Goal: Task Accomplishment & Management: Manage account settings

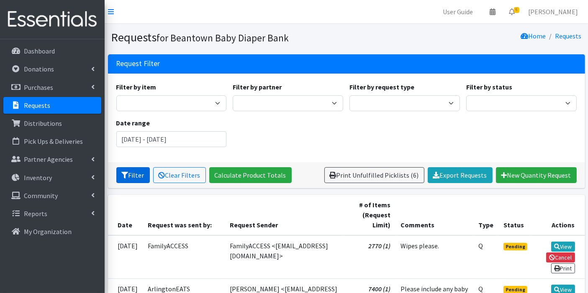
click at [132, 173] on button "Filter" at bounding box center [132, 175] width 33 height 16
click at [460, 173] on link "Export Requests" at bounding box center [460, 175] width 65 height 16
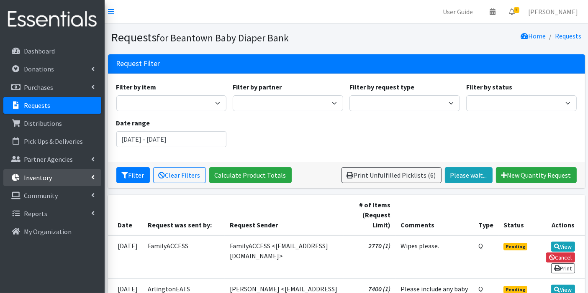
click at [34, 169] on link "Inventory" at bounding box center [52, 177] width 98 height 17
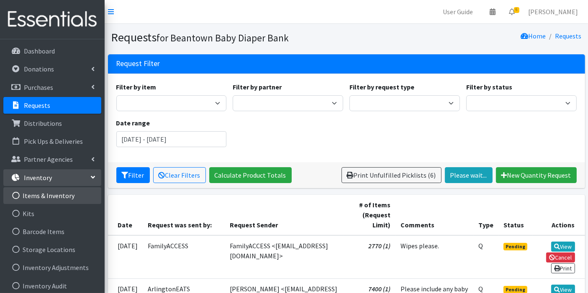
click at [42, 200] on link "Items & Inventory" at bounding box center [52, 195] width 98 height 17
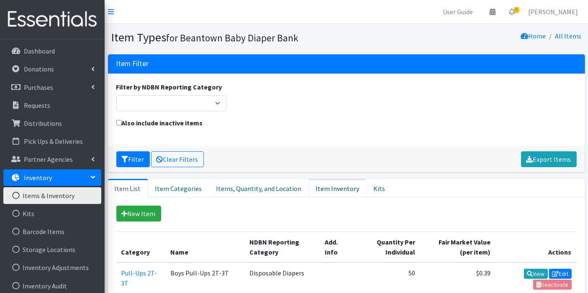
click at [315, 188] on link "Item Inventory" at bounding box center [338, 188] width 58 height 18
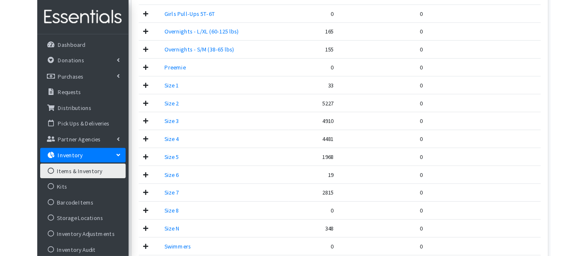
scroll to position [392, 0]
